Goal: Task Accomplishment & Management: Use online tool/utility

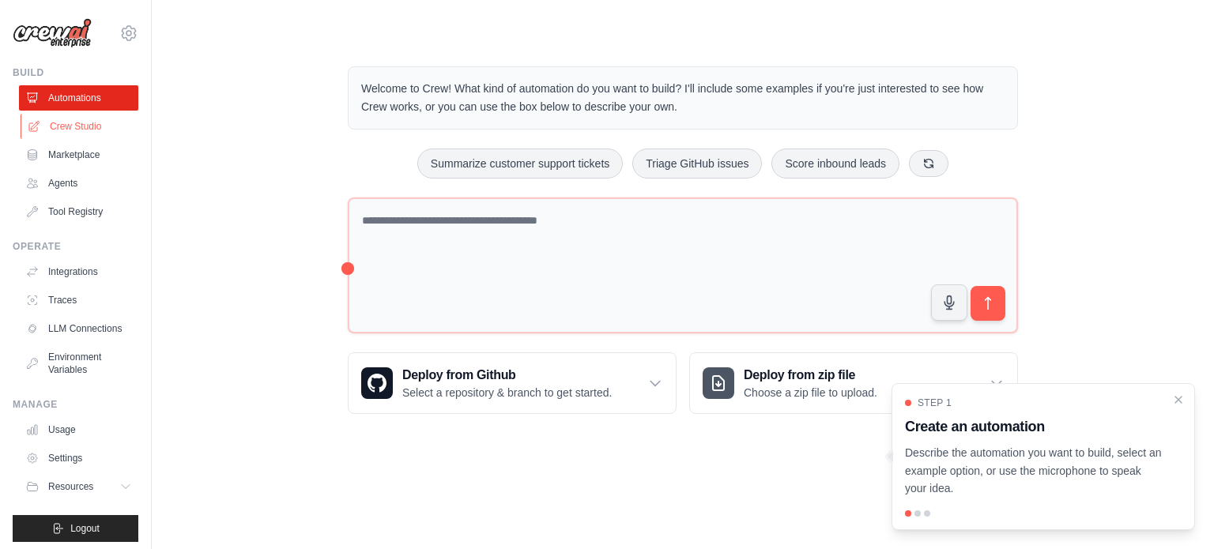
click at [63, 129] on link "Crew Studio" at bounding box center [80, 126] width 119 height 25
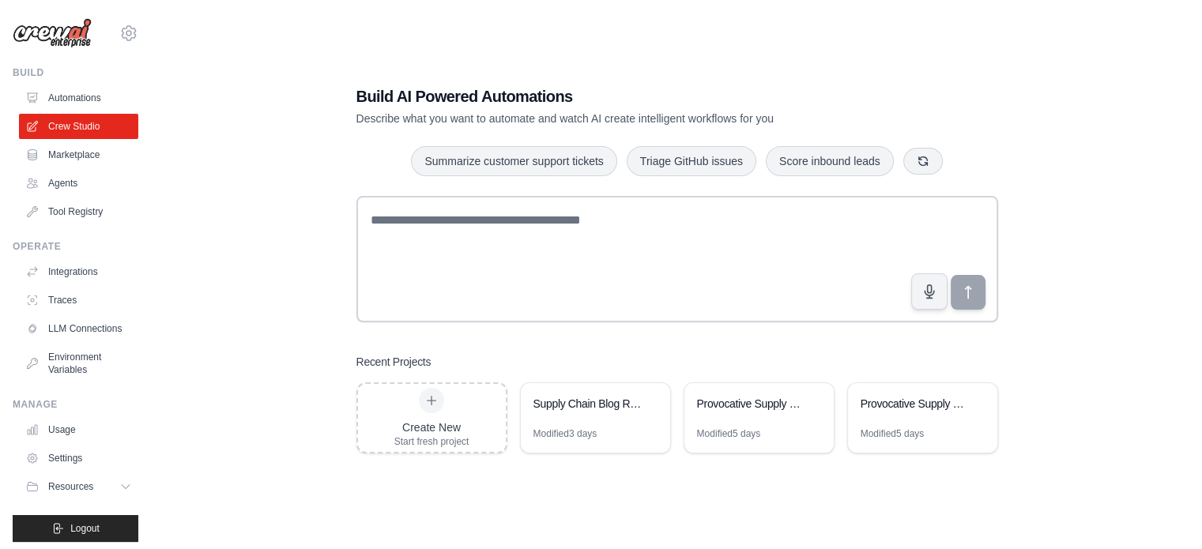
scroll to position [32, 0]
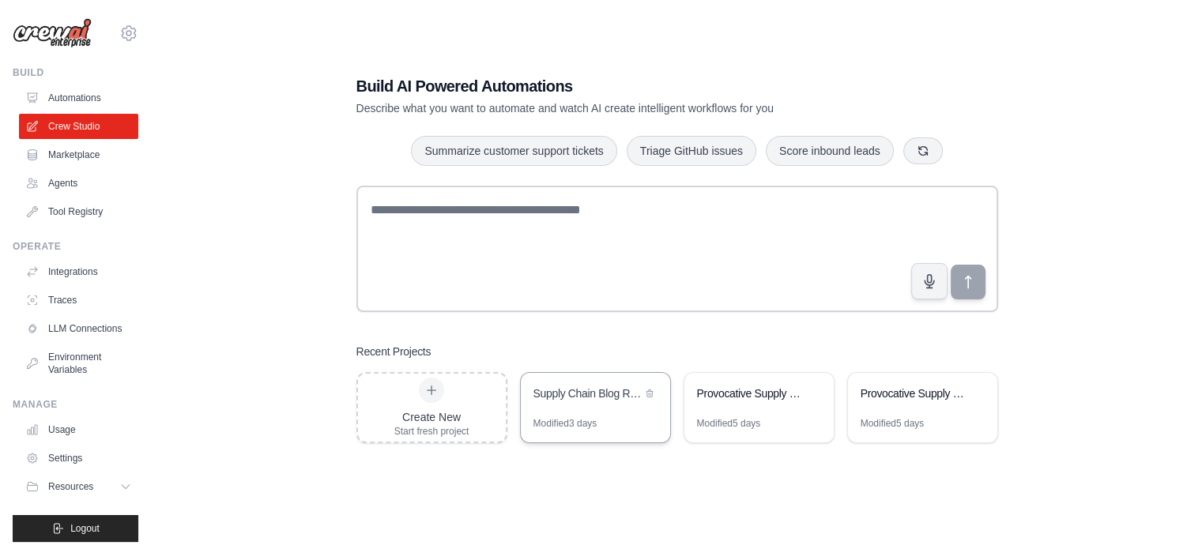
click at [578, 391] on div "Supply Chain Blog Research & Writing Automation" at bounding box center [587, 394] width 108 height 16
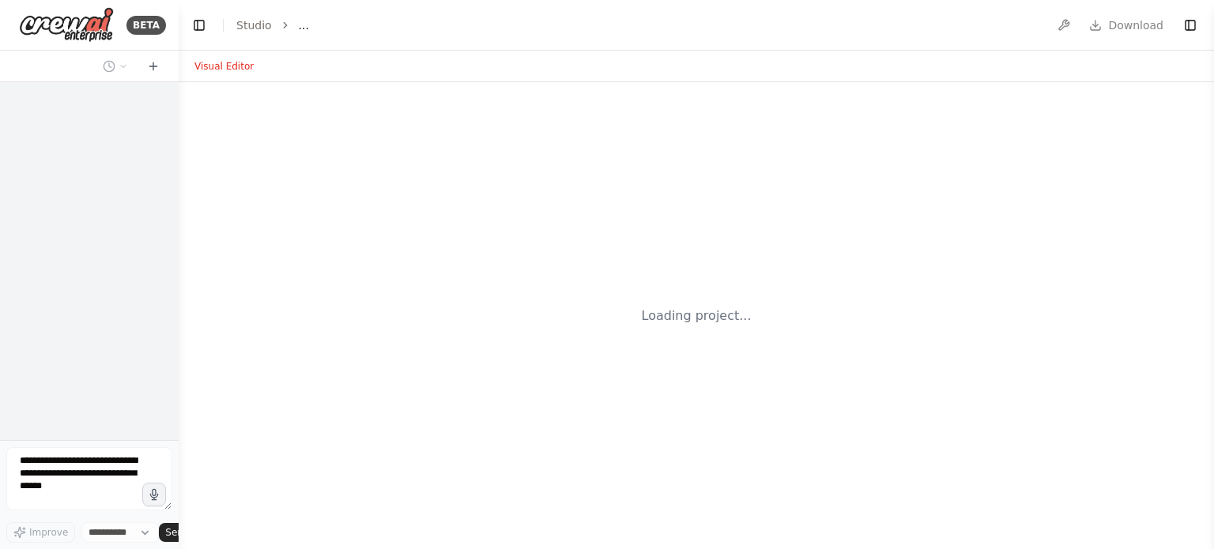
select select "****"
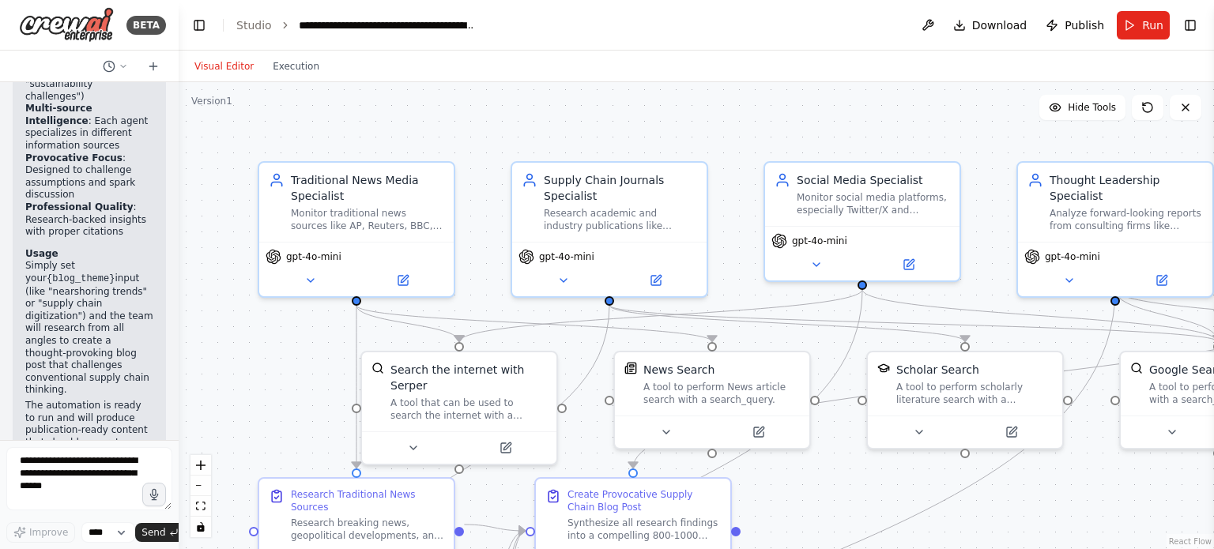
scroll to position [3028, 0]
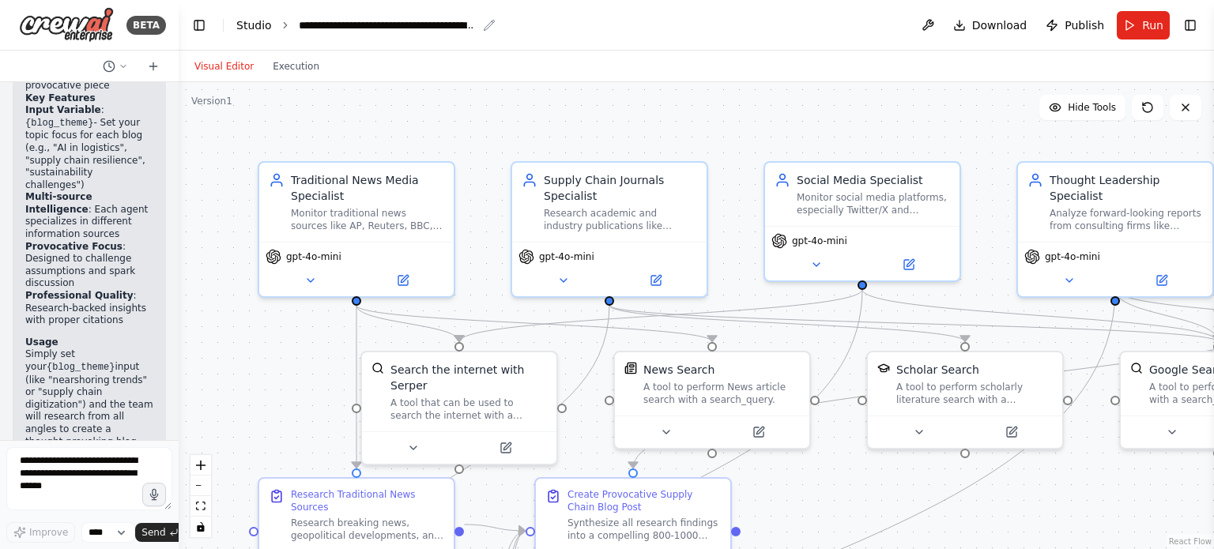
drag, startPoint x: 341, startPoint y: 22, endPoint x: 253, endPoint y: 21, distance: 88.5
click at [1156, 510] on div ".deletable-edge-delete-btn { width: 20px; height: 20px; border: 0px solid #ffff…" at bounding box center [696, 315] width 1035 height 467
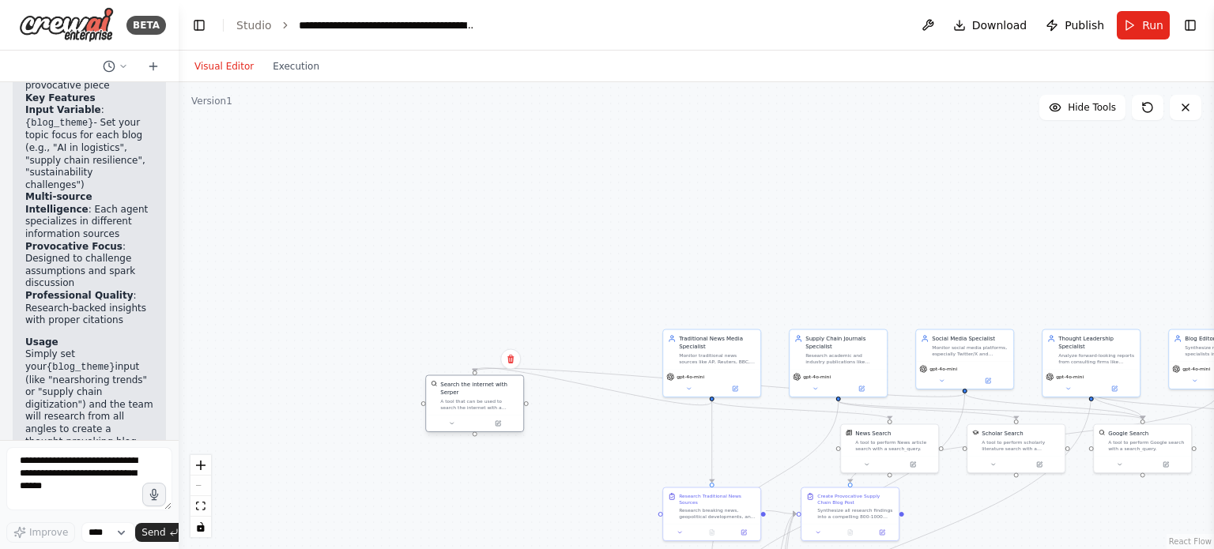
drag, startPoint x: 670, startPoint y: 435, endPoint x: 462, endPoint y: 402, distance: 211.2
click at [468, 404] on div "Search the internet with Serper A tool that can be used to search the internet …" at bounding box center [474, 396] width 97 height 40
drag, startPoint x: 462, startPoint y: 402, endPoint x: 439, endPoint y: 390, distance: 25.1
drag, startPoint x: 439, startPoint y: 390, endPoint x: 782, endPoint y: 240, distance: 373.7
click at [782, 240] on div ".deletable-edge-delete-btn { width: 20px; height: 20px; border: 0px solid #ffff…" at bounding box center [696, 315] width 1035 height 467
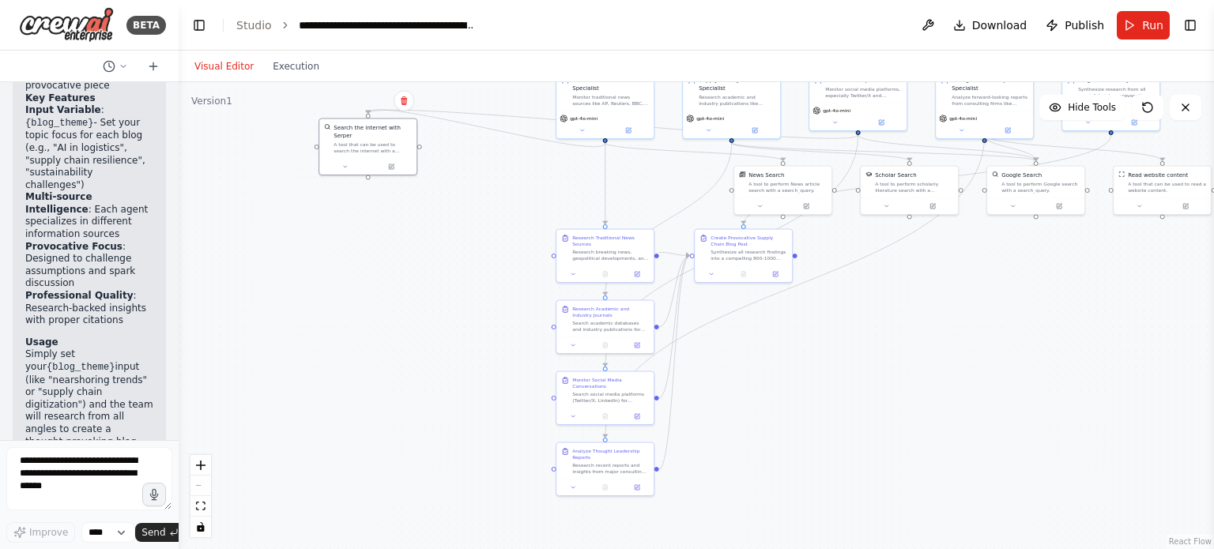
drag, startPoint x: 762, startPoint y: 480, endPoint x: 654, endPoint y: 221, distance: 280.6
click at [654, 221] on div ".deletable-edge-delete-btn { width: 20px; height: 20px; border: 0px solid #ffff…" at bounding box center [696, 315] width 1035 height 467
drag, startPoint x: 490, startPoint y: 239, endPoint x: 338, endPoint y: 256, distance: 152.6
click at [338, 256] on div ".deletable-edge-delete-btn { width: 20px; height: 20px; border: 0px solid #ffff…" at bounding box center [696, 315] width 1035 height 467
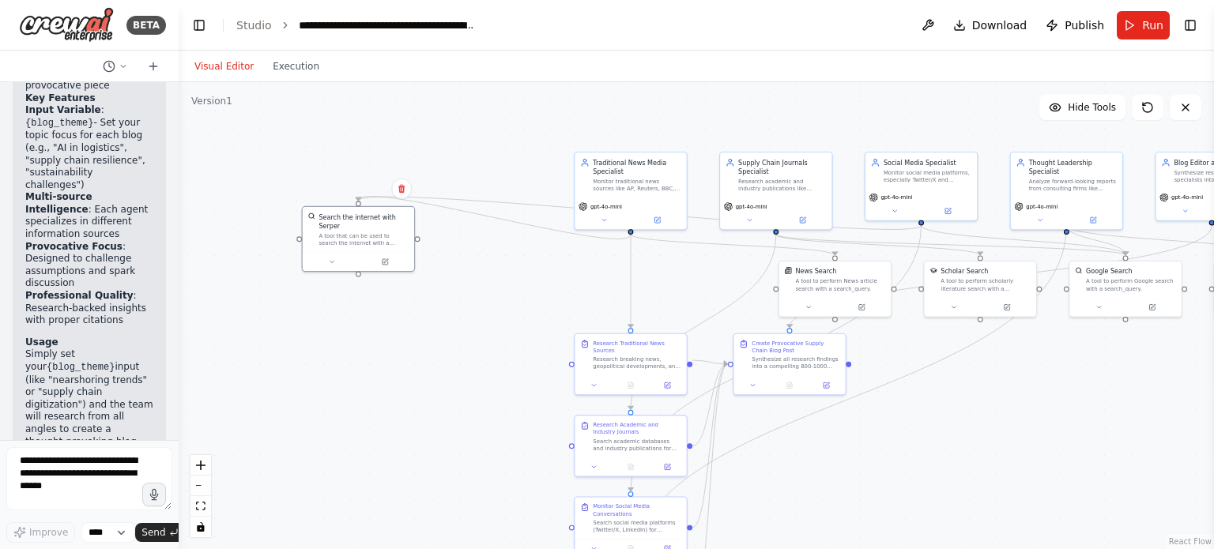
drag, startPoint x: 489, startPoint y: 238, endPoint x: 496, endPoint y: 330, distance: 92.7
click at [496, 330] on div ".deletable-edge-delete-btn { width: 20px; height: 20px; border: 0px solid #ffff…" at bounding box center [696, 315] width 1035 height 467
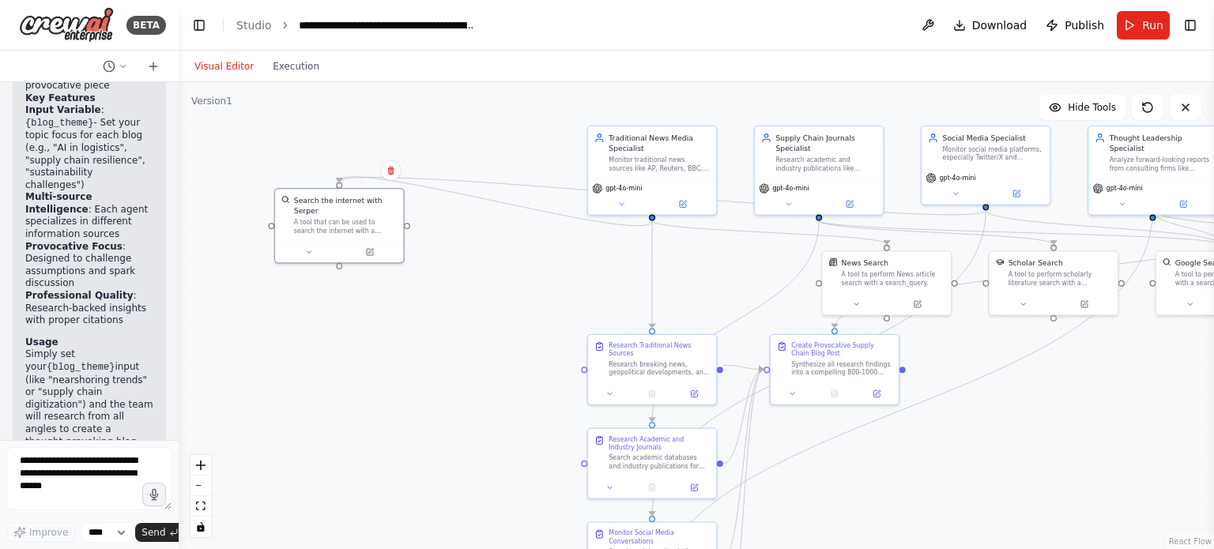
click at [391, 344] on div ".deletable-edge-delete-btn { width: 20px; height: 20px; border: 0px solid #ffff…" at bounding box center [696, 315] width 1035 height 467
drag, startPoint x: 443, startPoint y: 460, endPoint x: 438, endPoint y: 445, distance: 16.0
drag, startPoint x: 438, startPoint y: 445, endPoint x: 382, endPoint y: 467, distance: 59.6
click at [382, 467] on div ".deletable-edge-delete-btn { width: 20px; height: 20px; border: 0px solid #ffff…" at bounding box center [696, 315] width 1035 height 467
click at [388, 423] on div ".deletable-edge-delete-btn { width: 20px; height: 20px; border: 0px solid #ffff…" at bounding box center [696, 315] width 1035 height 467
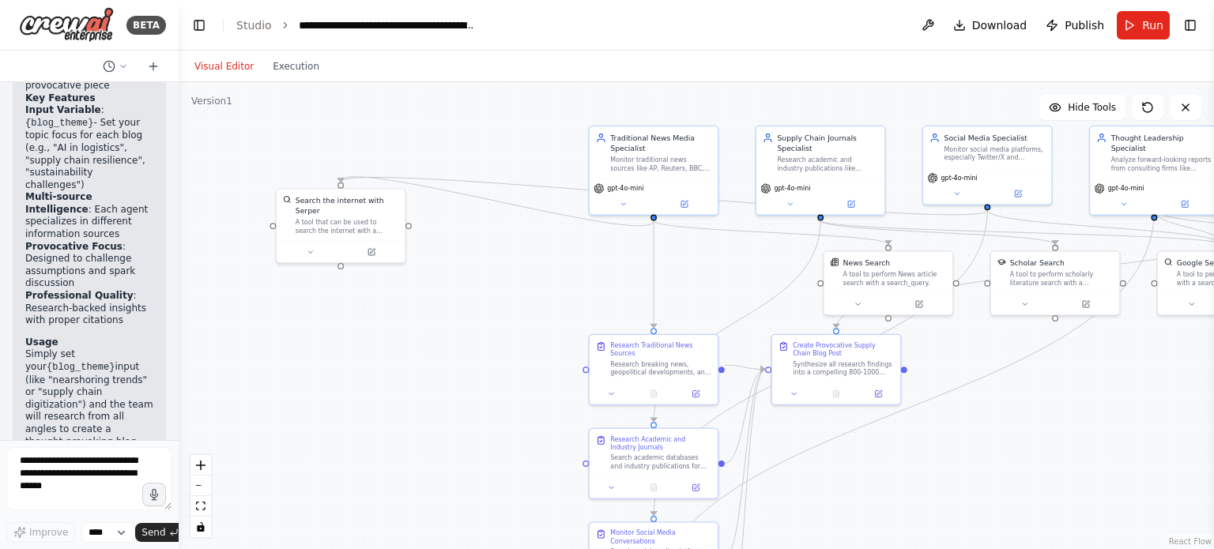
drag, startPoint x: 379, startPoint y: 421, endPoint x: 385, endPoint y: 396, distance: 25.9
drag, startPoint x: 385, startPoint y: 396, endPoint x: 317, endPoint y: 439, distance: 80.2
click at [317, 439] on div ".deletable-edge-delete-btn { width: 20px; height: 20px; border: 0px solid #ffff…" at bounding box center [696, 315] width 1035 height 467
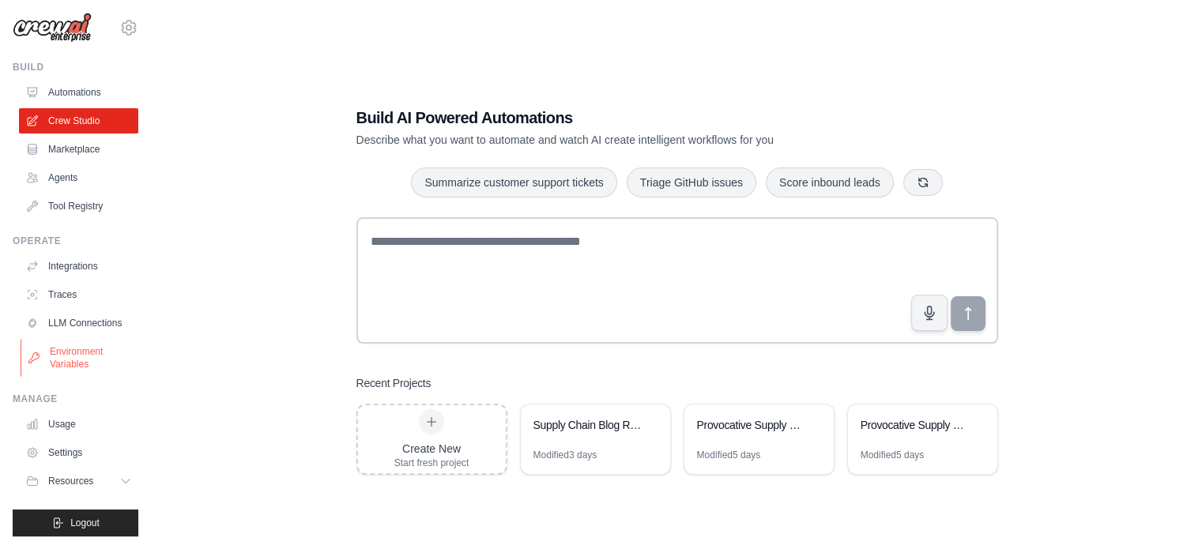
scroll to position [17, 0]
click at [100, 481] on button "Resources" at bounding box center [80, 481] width 119 height 25
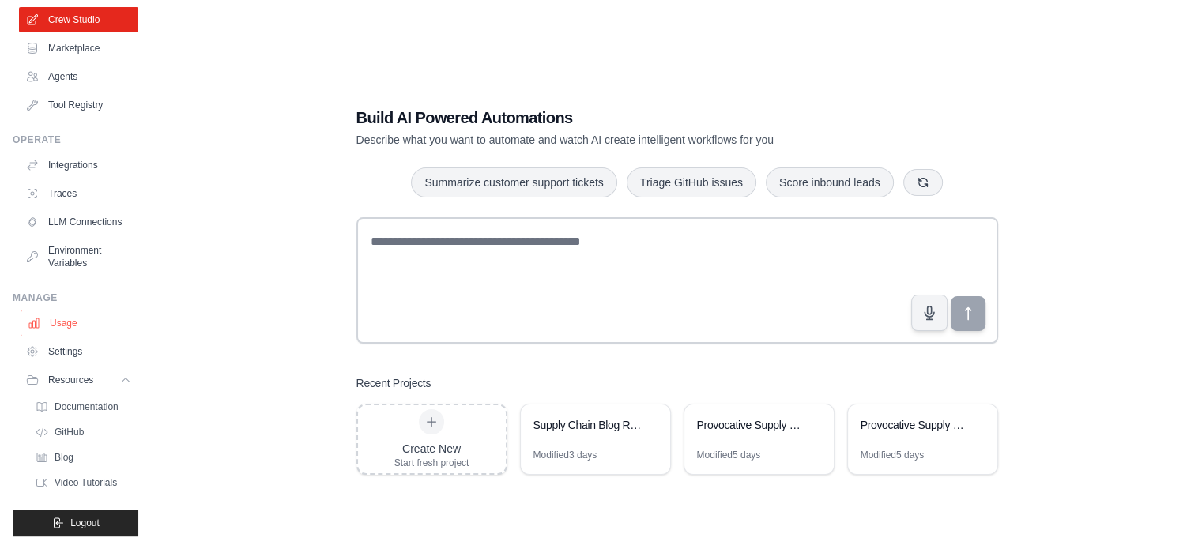
scroll to position [119, 0]
click at [82, 408] on span "Documentation" at bounding box center [88, 407] width 64 height 13
click at [588, 423] on div "Supply Chain Blog Research & Writing Automation" at bounding box center [587, 425] width 108 height 16
